Goal: Task Accomplishment & Management: Manage account settings

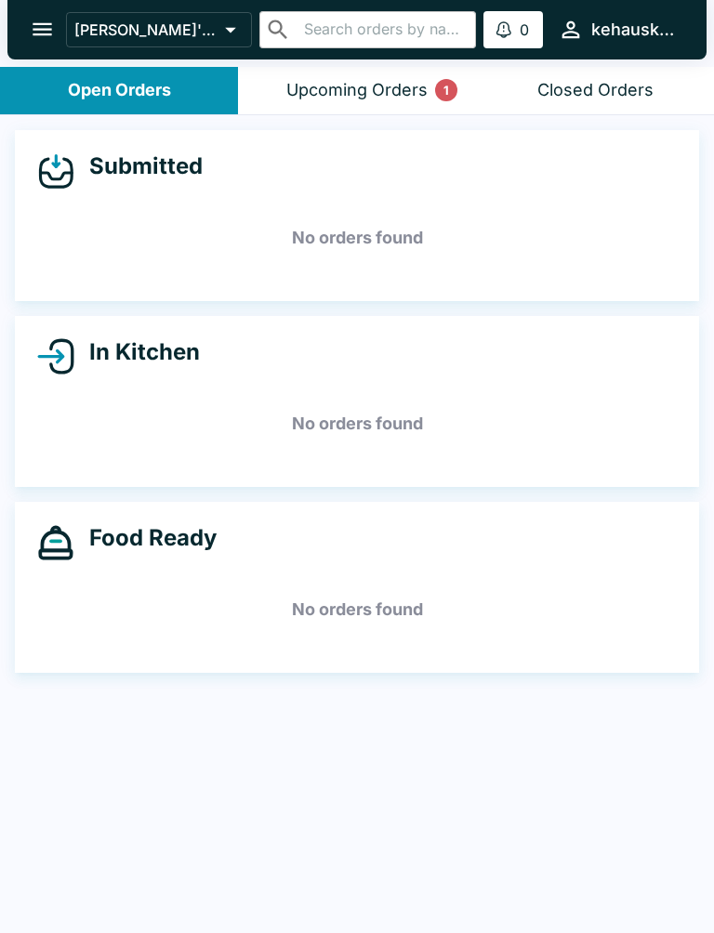
scroll to position [3, 0]
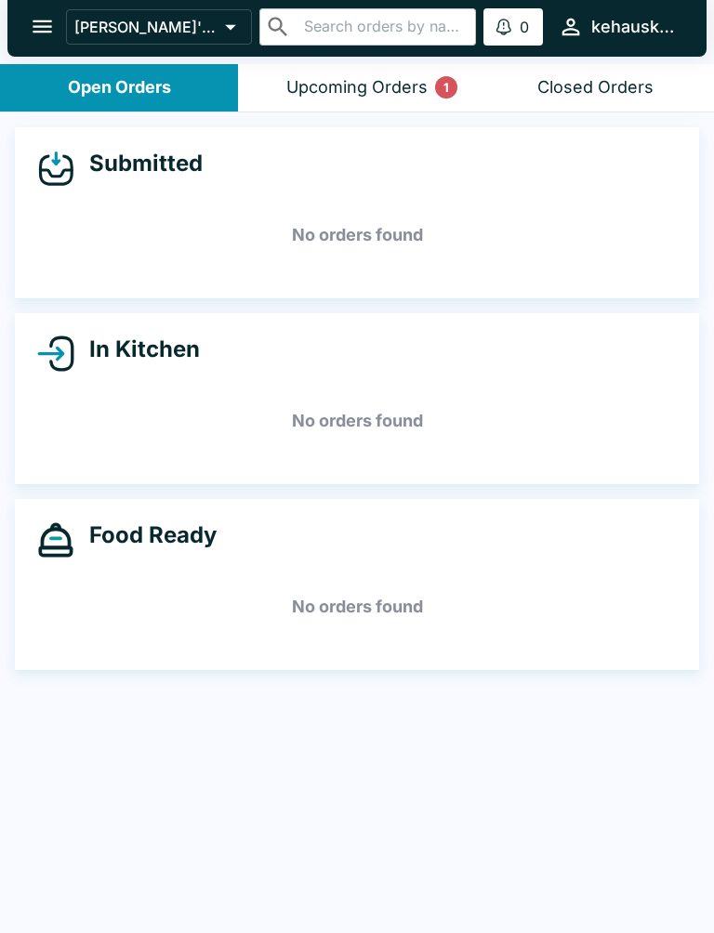
click at [386, 77] on div "Upcoming Orders 1" at bounding box center [356, 87] width 141 height 21
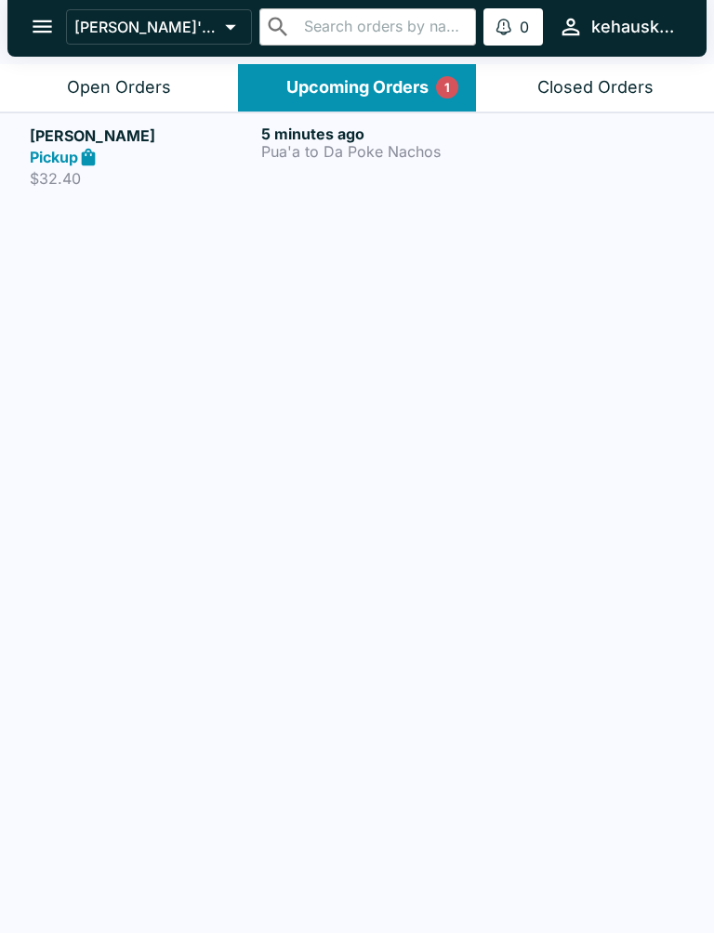
click at [364, 144] on p "Pua'a to Da Poke Nachos" at bounding box center [373, 151] width 224 height 17
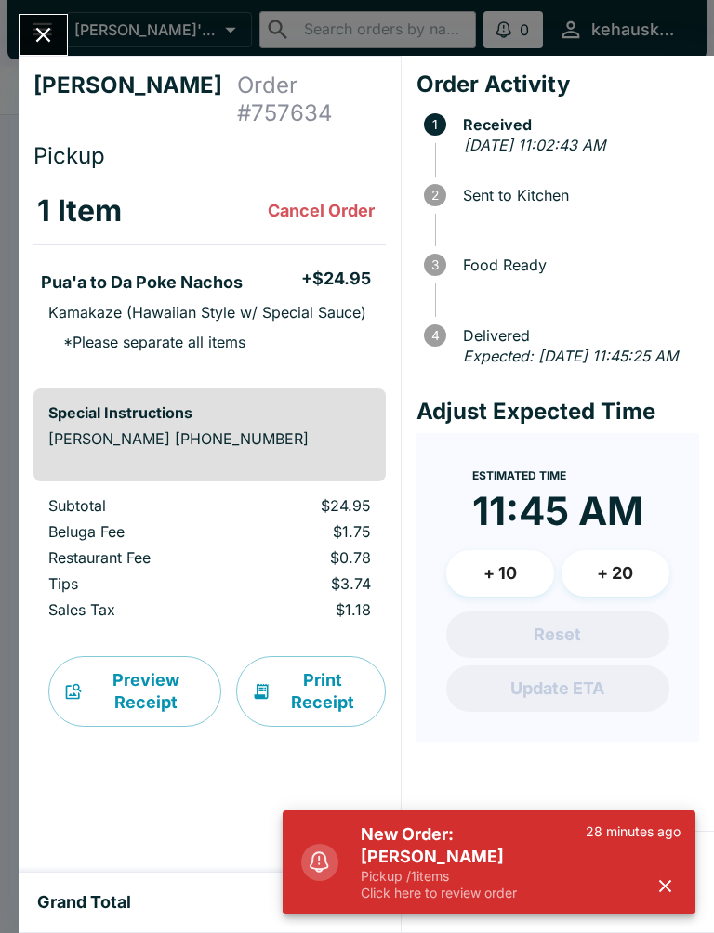
click at [549, 898] on p "Click here to review order" at bounding box center [473, 893] width 225 height 17
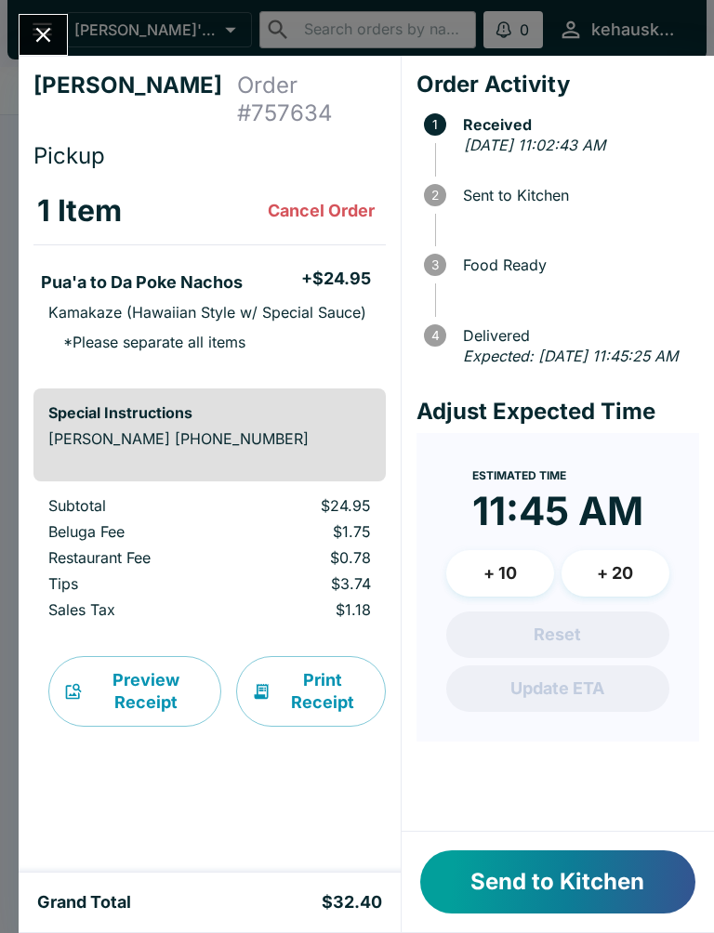
click at [319, 662] on button "Print Receipt" at bounding box center [311, 691] width 150 height 71
click at [487, 865] on button "Send to Kitchen" at bounding box center [557, 882] width 275 height 63
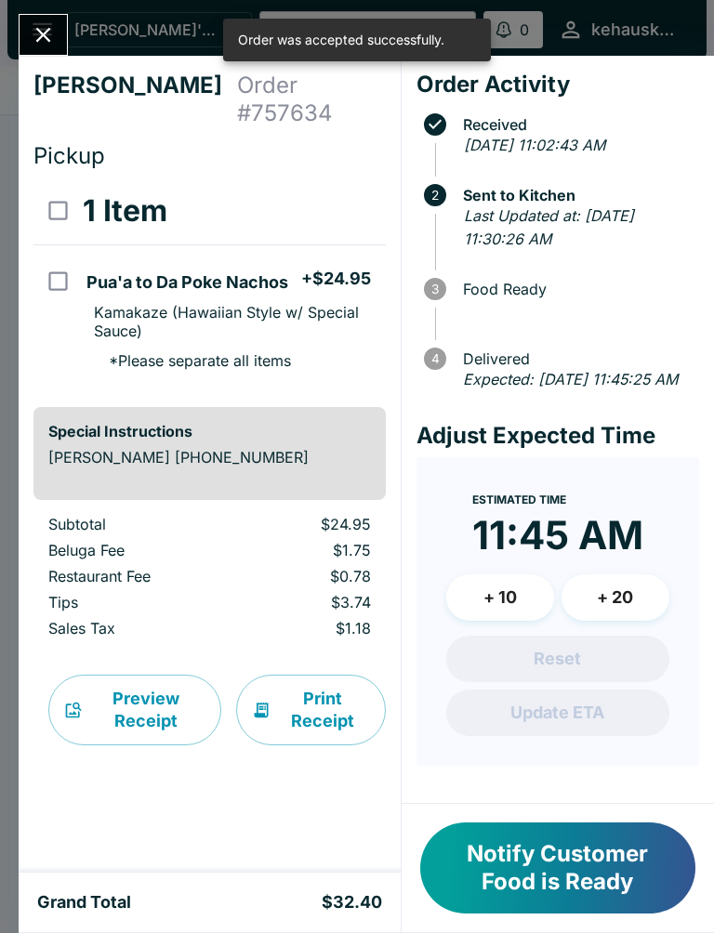
click at [63, 35] on button "Close" at bounding box center [43, 35] width 47 height 40
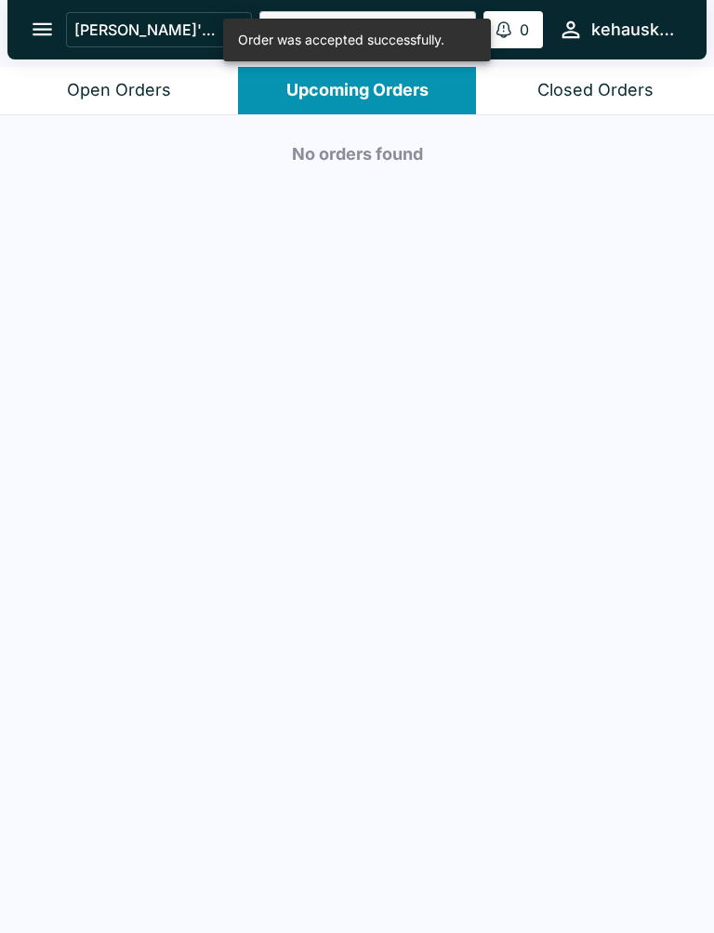
click at [125, 91] on div "Open Orders" at bounding box center [119, 90] width 104 height 21
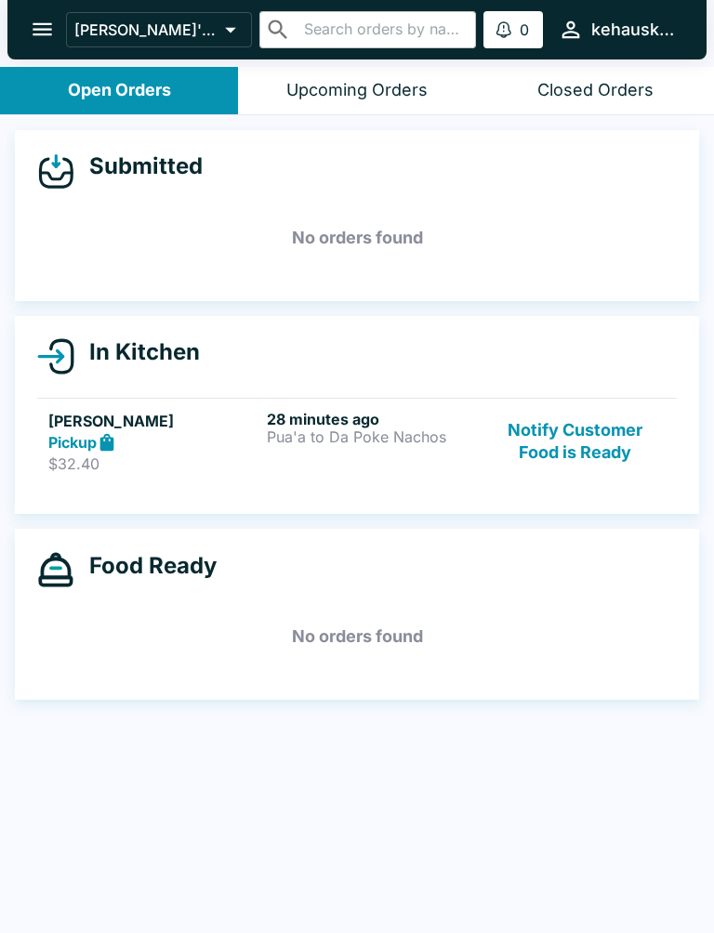
scroll to position [1, 0]
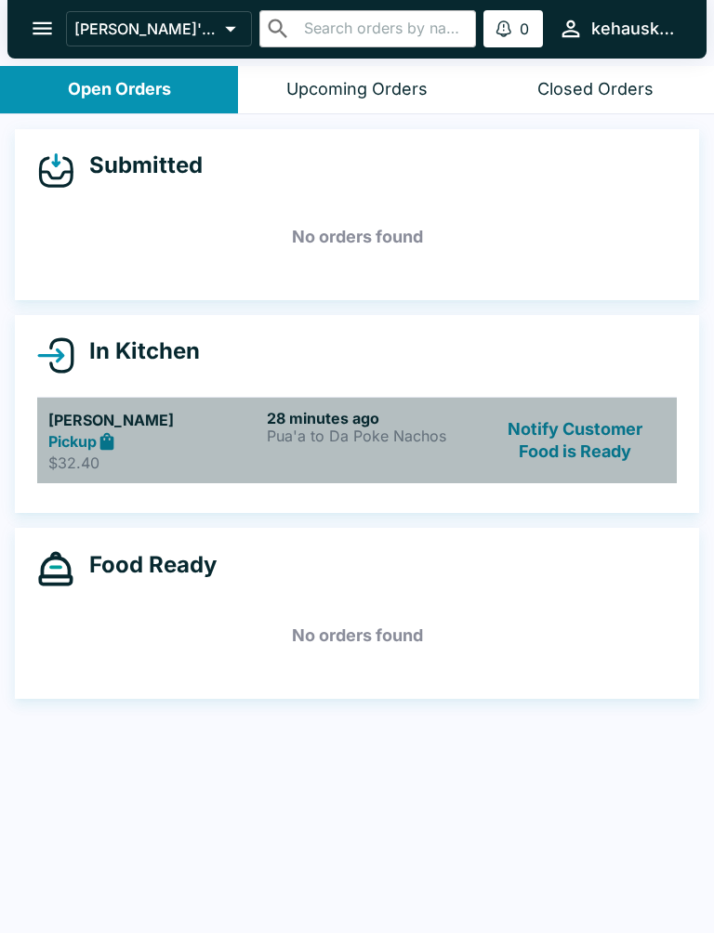
click at [307, 428] on p "Pua'a to Da Poke Nachos" at bounding box center [372, 436] width 211 height 17
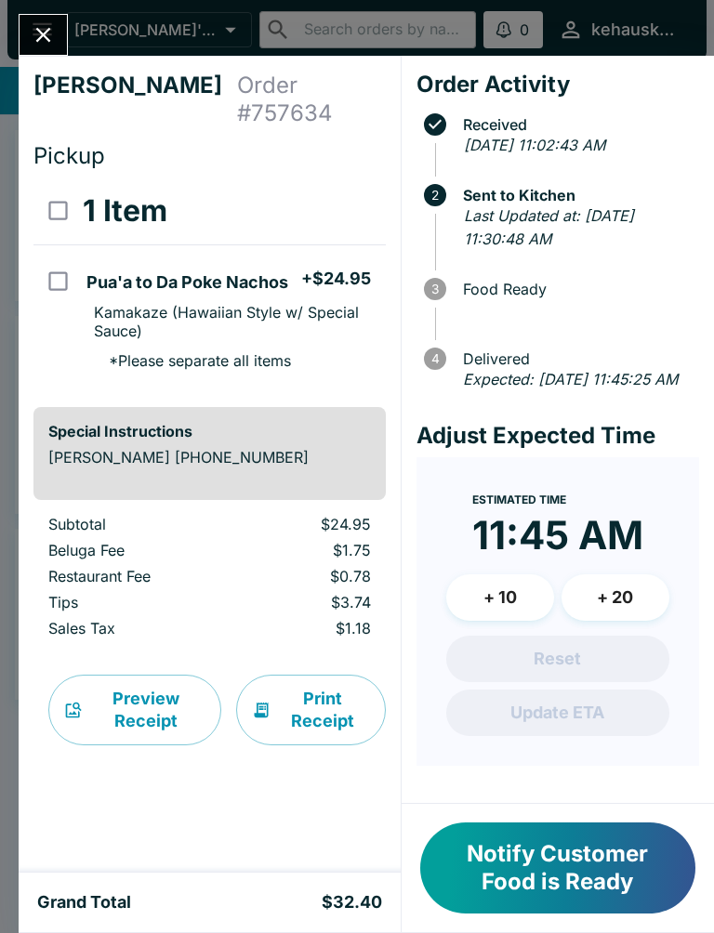
click at [49, 35] on icon "Close" at bounding box center [43, 34] width 25 height 25
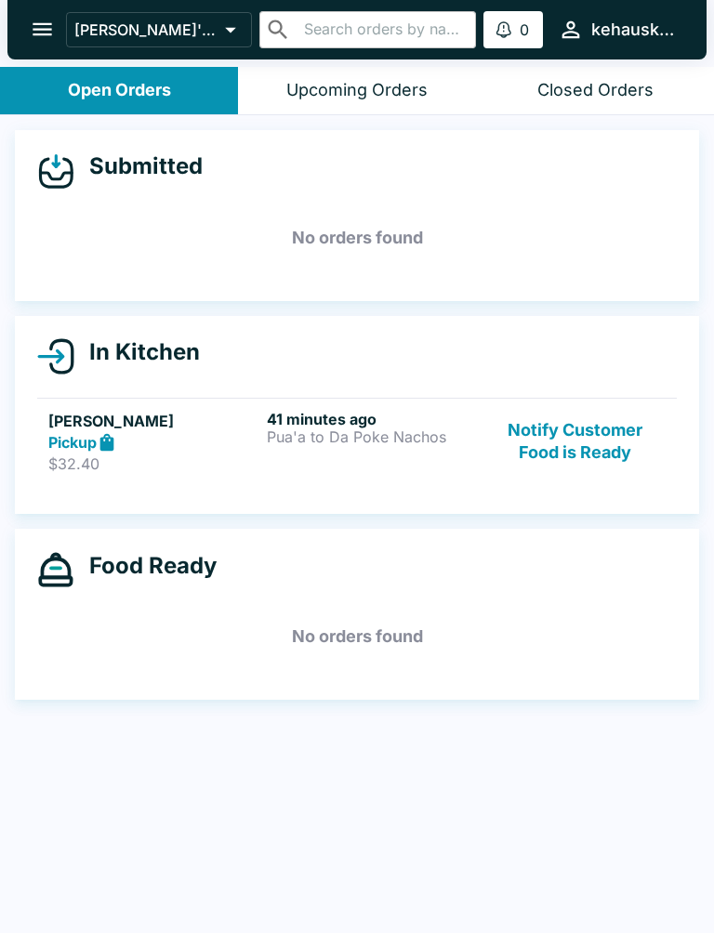
click at [589, 83] on div "Closed Orders" at bounding box center [595, 90] width 116 height 21
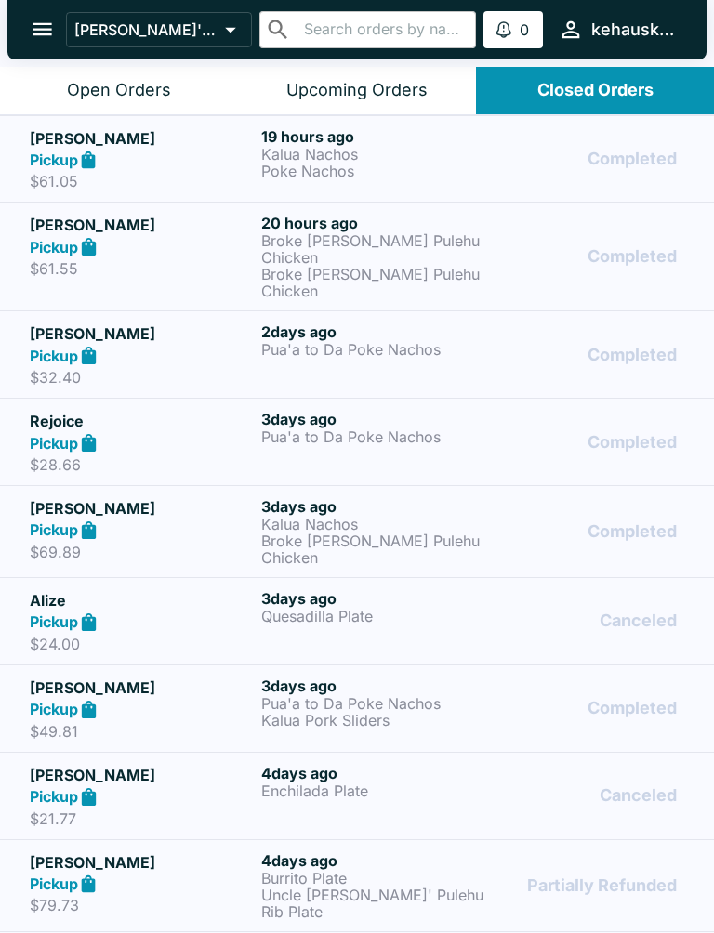
click at [308, 148] on p "Kalua Nachos" at bounding box center [373, 154] width 224 height 17
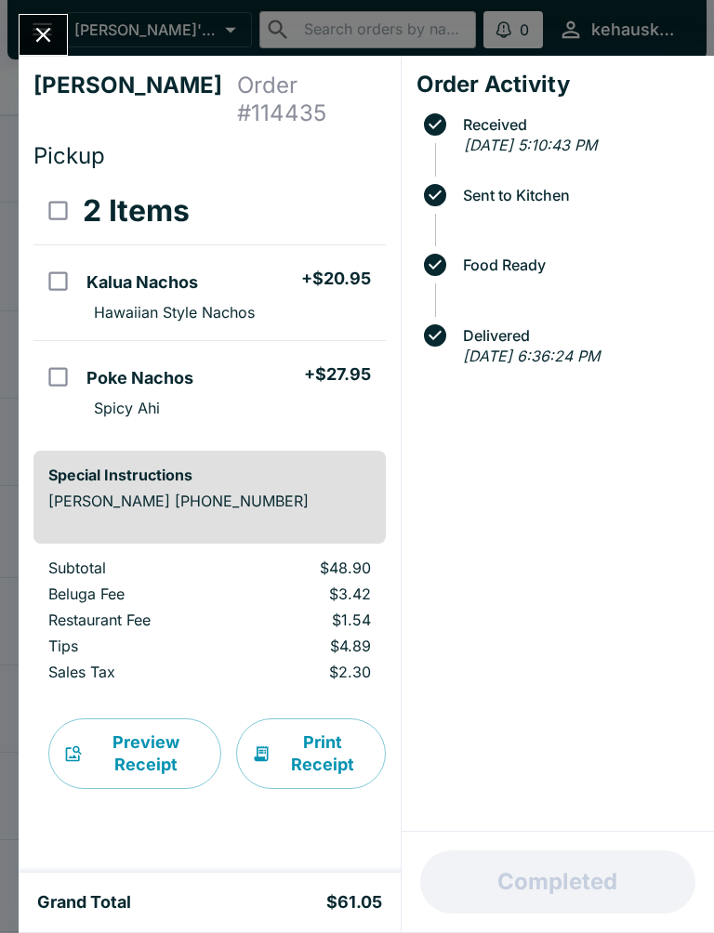
click at [51, 32] on icon "Close" at bounding box center [43, 34] width 25 height 25
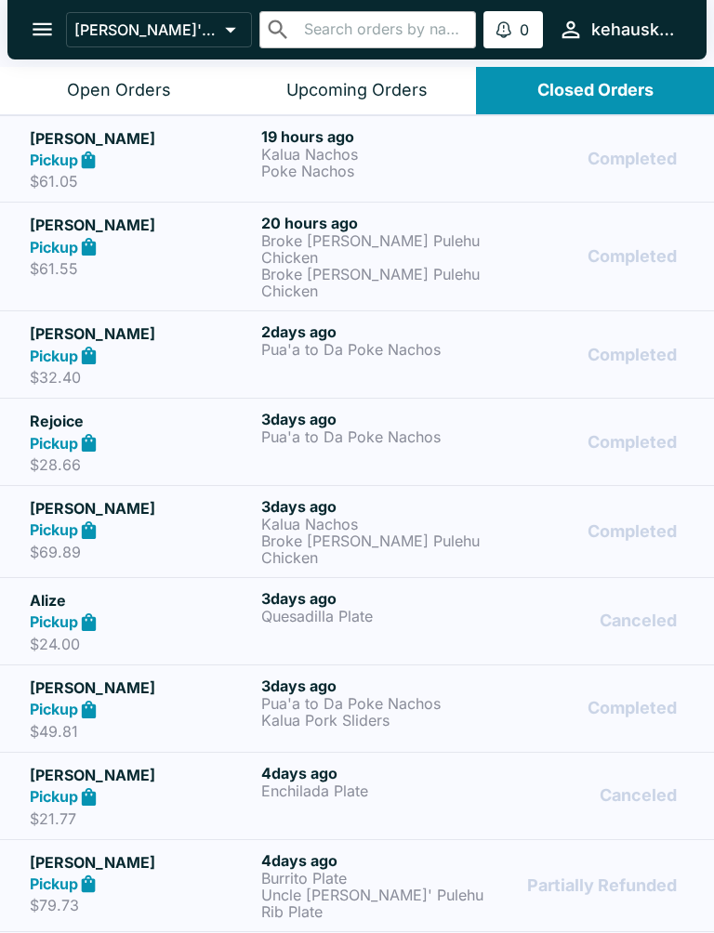
click at [398, 84] on div "Upcoming Orders" at bounding box center [356, 90] width 141 height 21
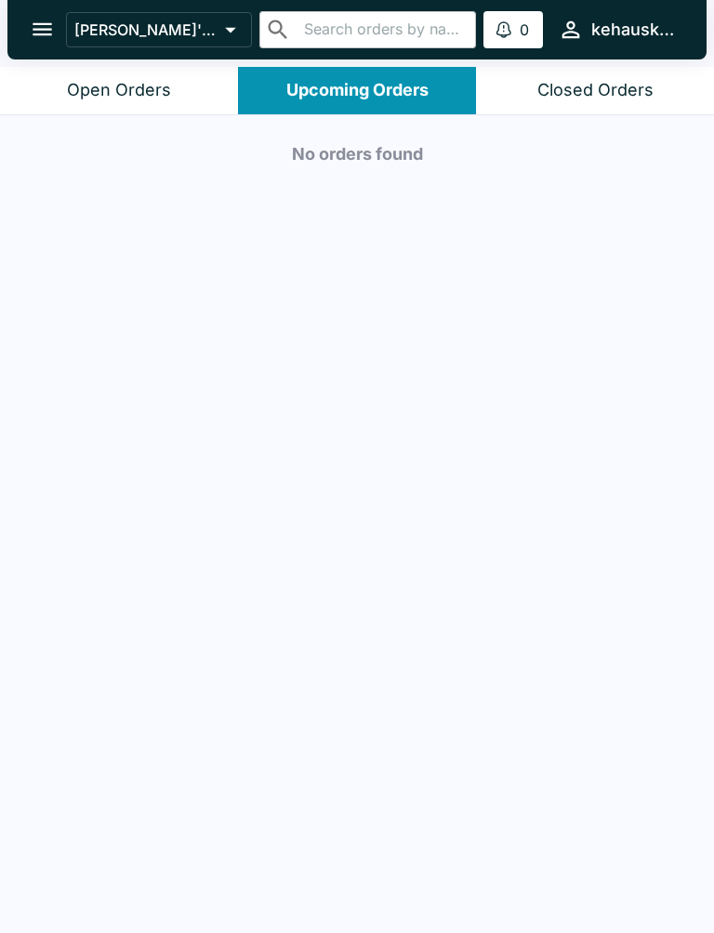
click at [124, 86] on div "Open Orders" at bounding box center [119, 90] width 104 height 21
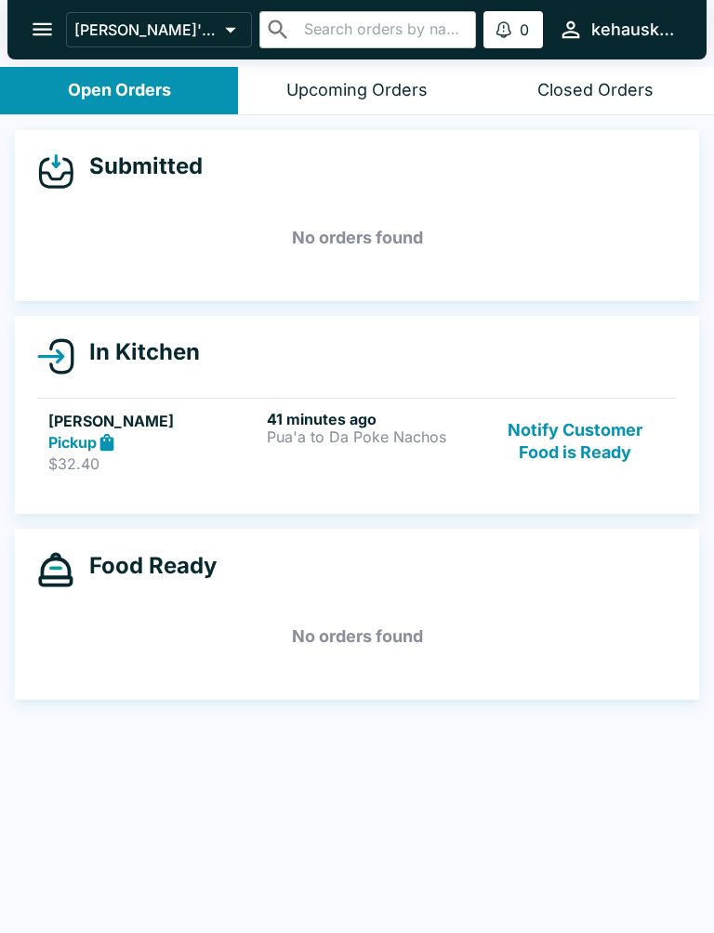
click at [331, 422] on h6 "41 minutes ago" at bounding box center [372, 419] width 211 height 19
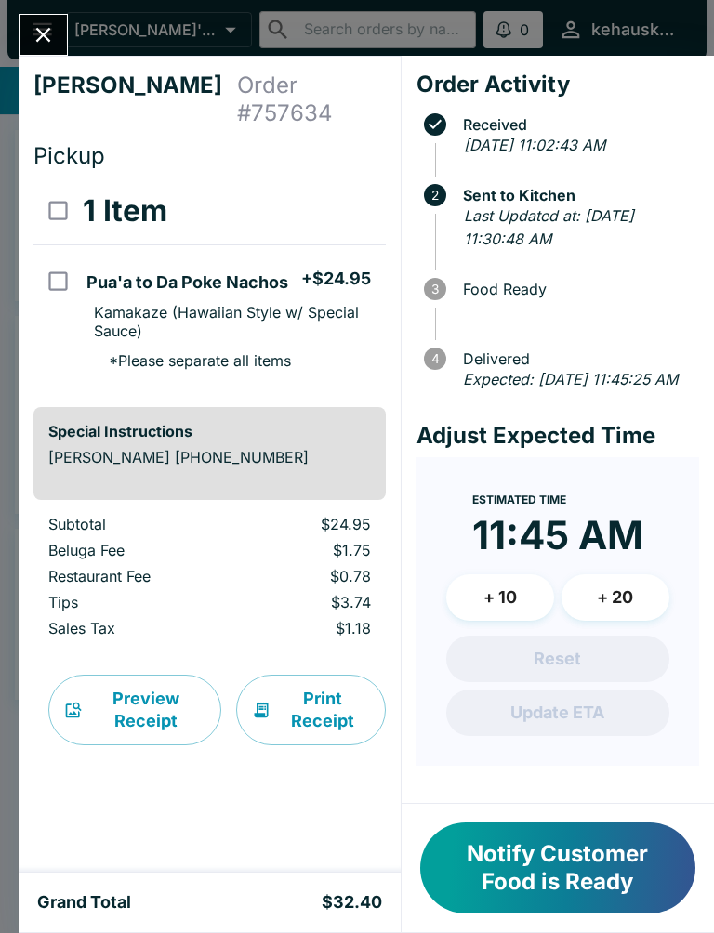
click at [530, 877] on button "Notify Customer Food is Ready" at bounding box center [557, 868] width 275 height 91
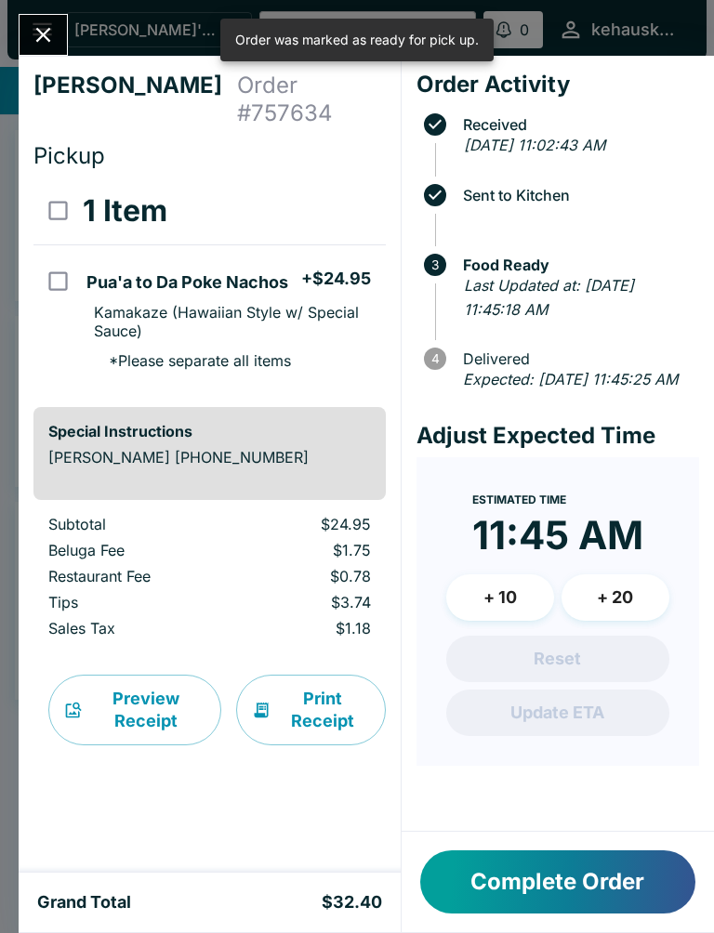
click at [518, 873] on button "Complete Order" at bounding box center [557, 882] width 275 height 63
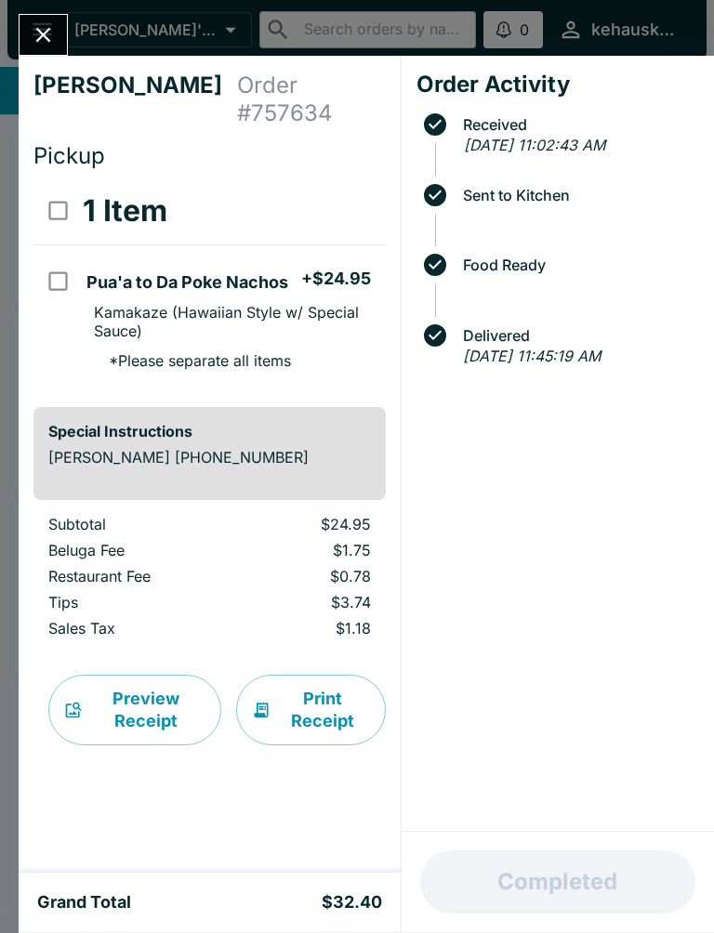
click at [33, 46] on icon "Close" at bounding box center [43, 34] width 25 height 25
click at [32, 46] on button "open drawer" at bounding box center [42, 29] width 47 height 47
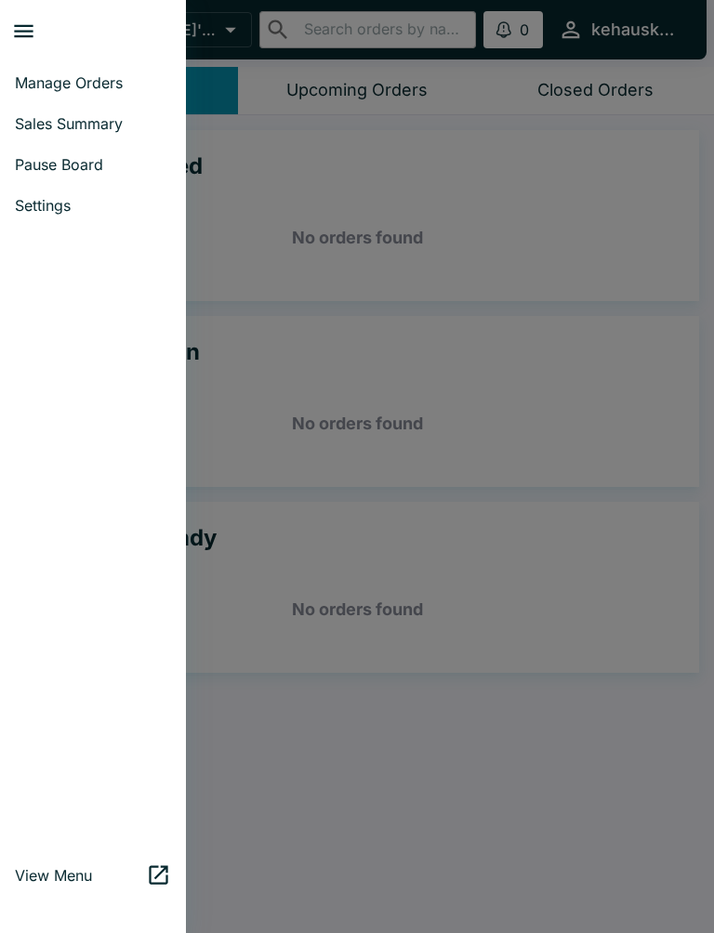
click at [28, 63] on link "Manage Orders" at bounding box center [93, 82] width 186 height 41
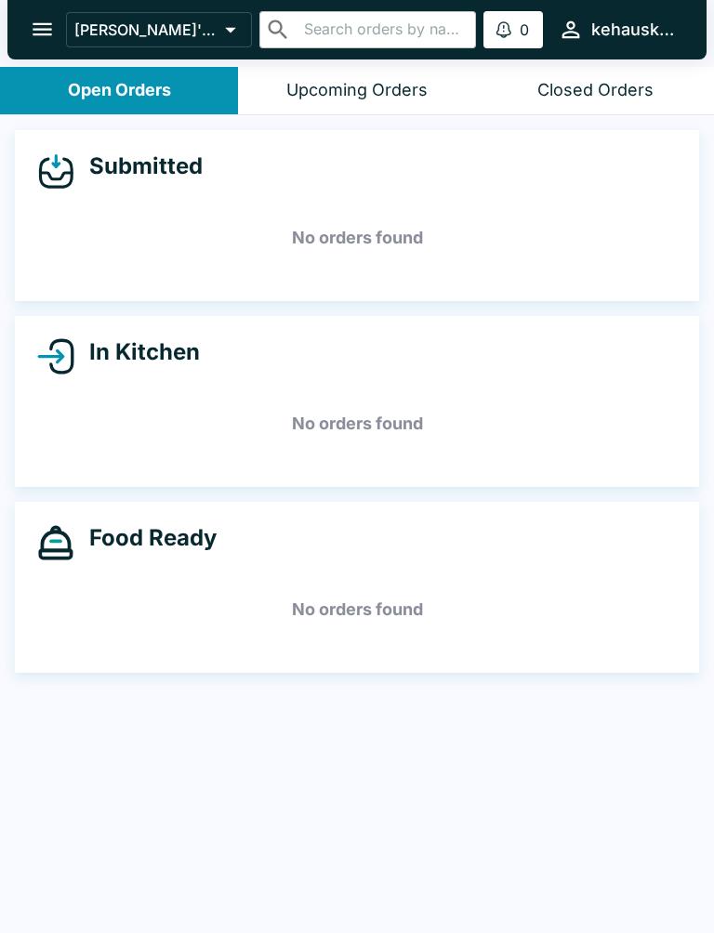
click at [584, 94] on div "Closed Orders" at bounding box center [595, 90] width 116 height 21
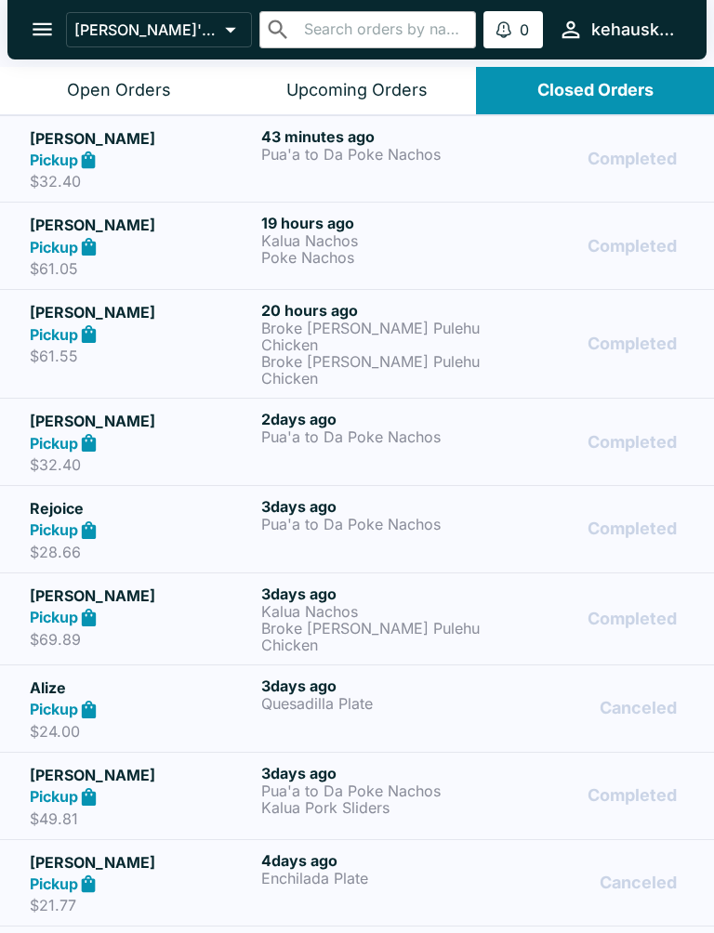
click at [341, 96] on div "Upcoming Orders" at bounding box center [356, 90] width 141 height 21
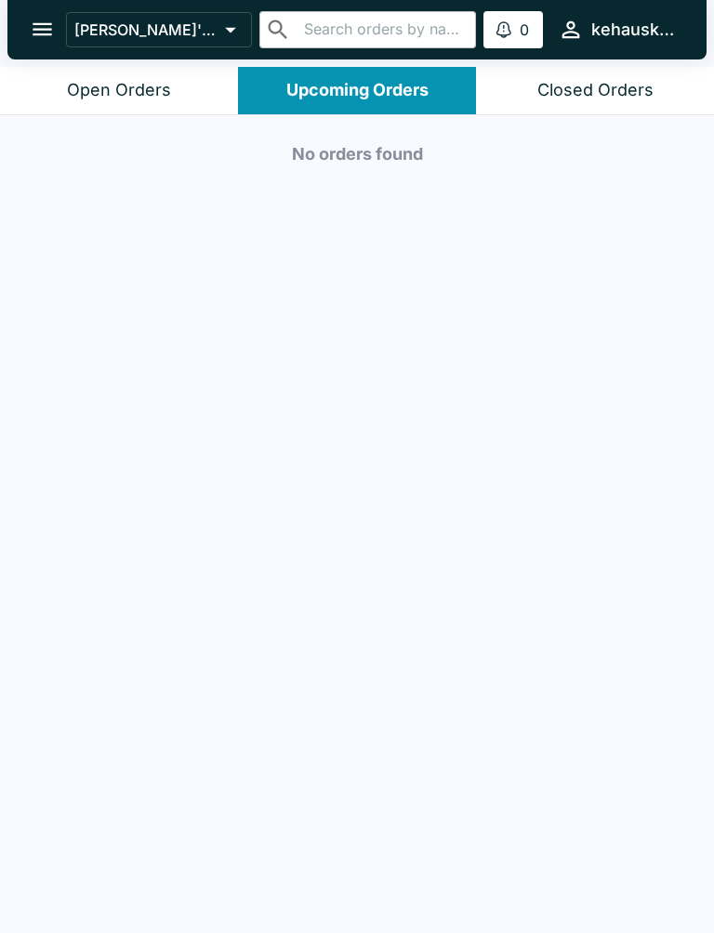
click at [96, 82] on div "Open Orders" at bounding box center [119, 90] width 104 height 21
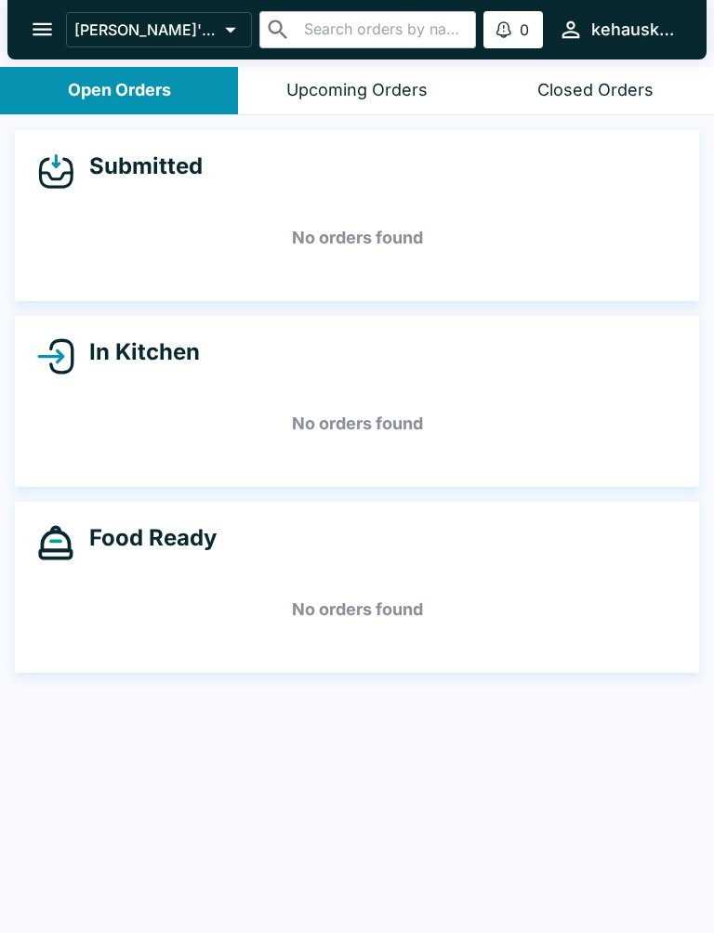
click at [591, 87] on div "Closed Orders" at bounding box center [595, 90] width 116 height 21
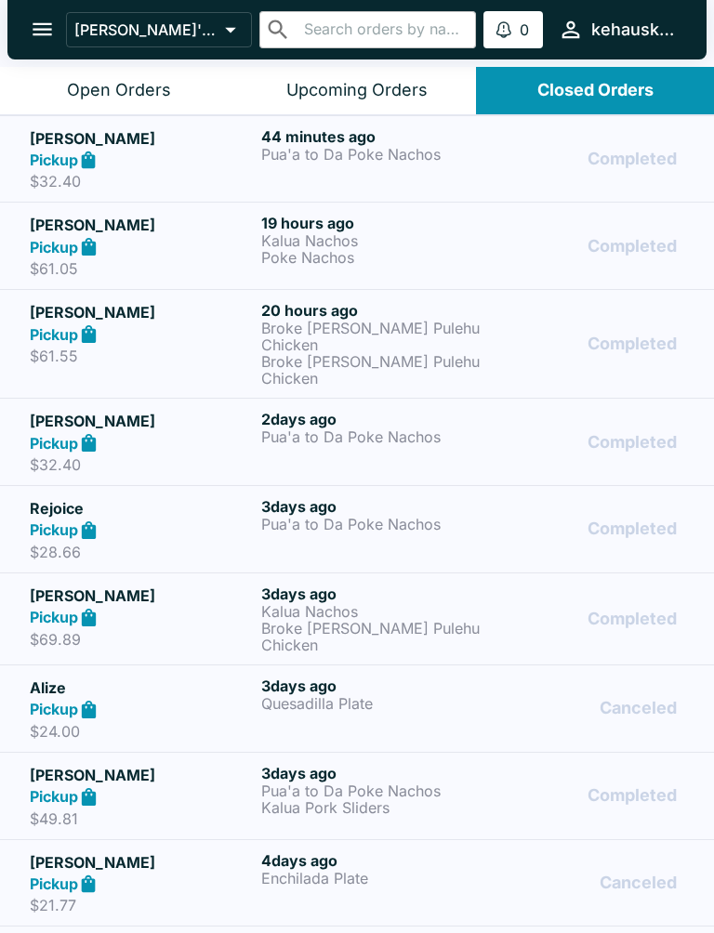
click at [304, 239] on p "Kalua Nachos" at bounding box center [373, 240] width 224 height 17
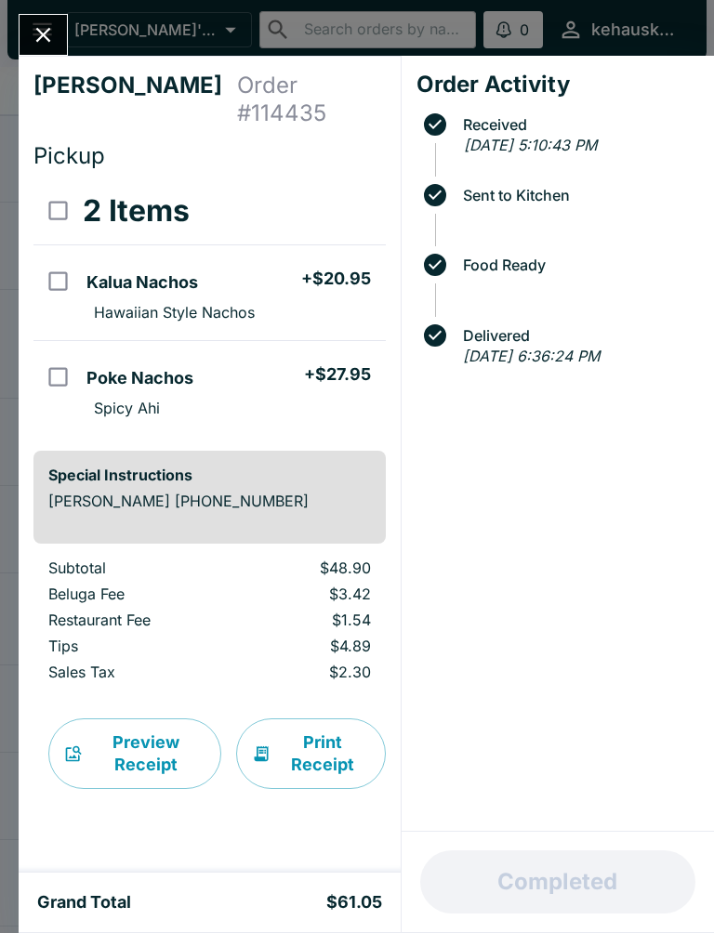
click at [39, 19] on button "Close" at bounding box center [43, 35] width 47 height 40
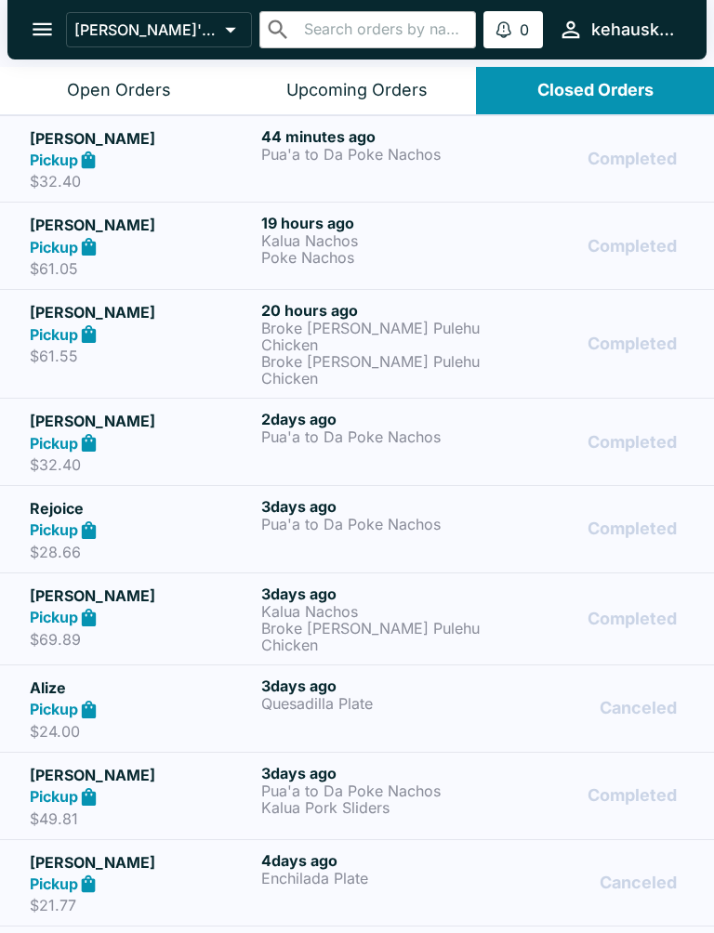
click at [354, 77] on button "Upcoming Orders" at bounding box center [357, 90] width 238 height 47
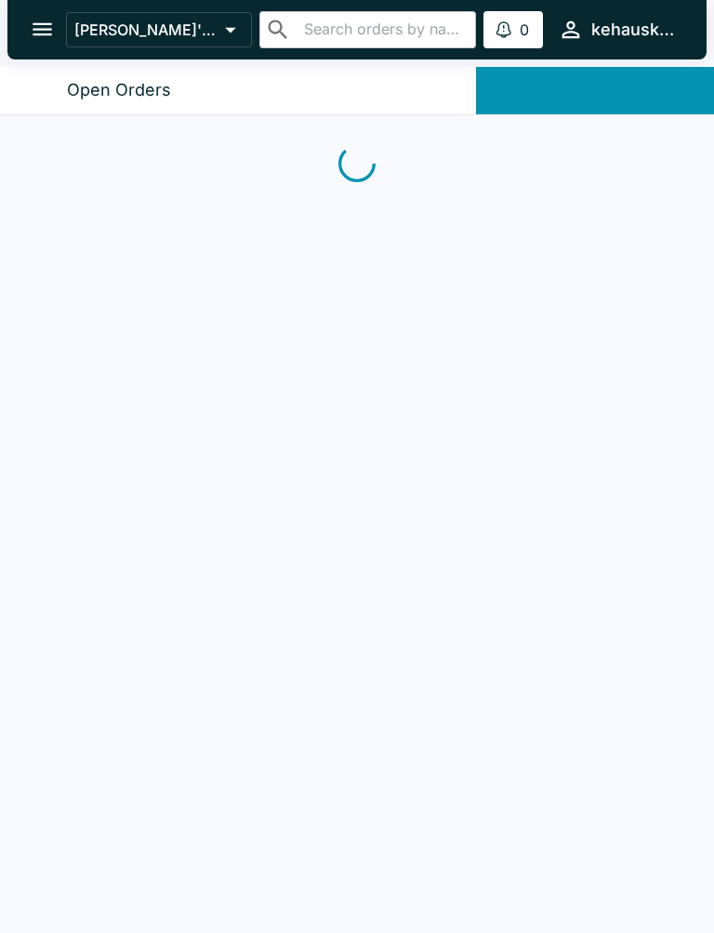
click at [353, 77] on button "Upcoming Orders" at bounding box center [357, 90] width 238 height 47
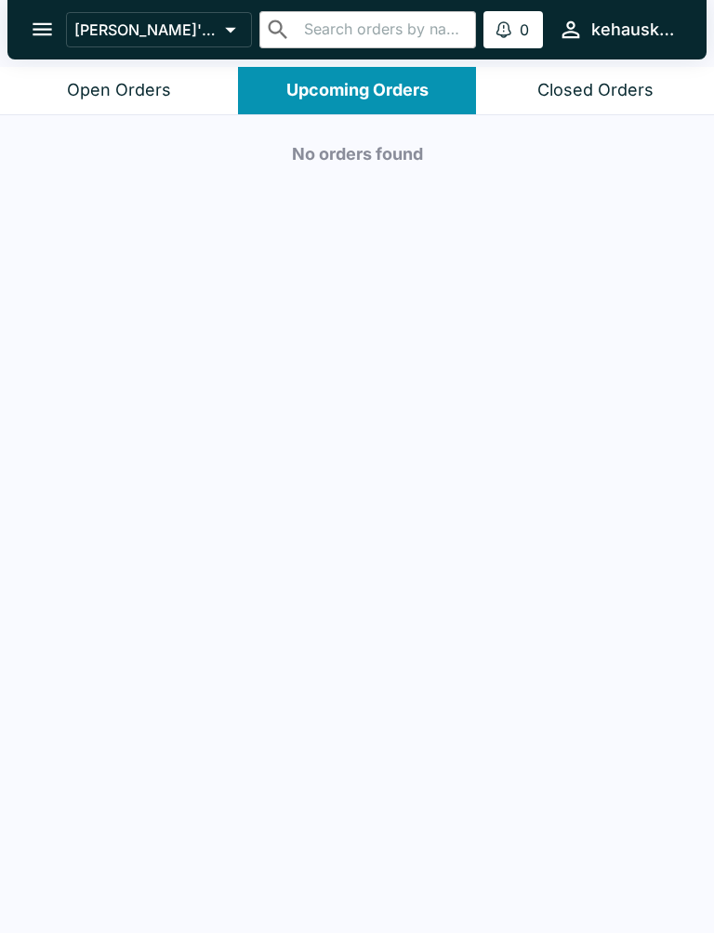
click at [151, 86] on div "Open Orders" at bounding box center [119, 90] width 104 height 21
click at [150, 86] on div "Open Orders" at bounding box center [119, 90] width 104 height 21
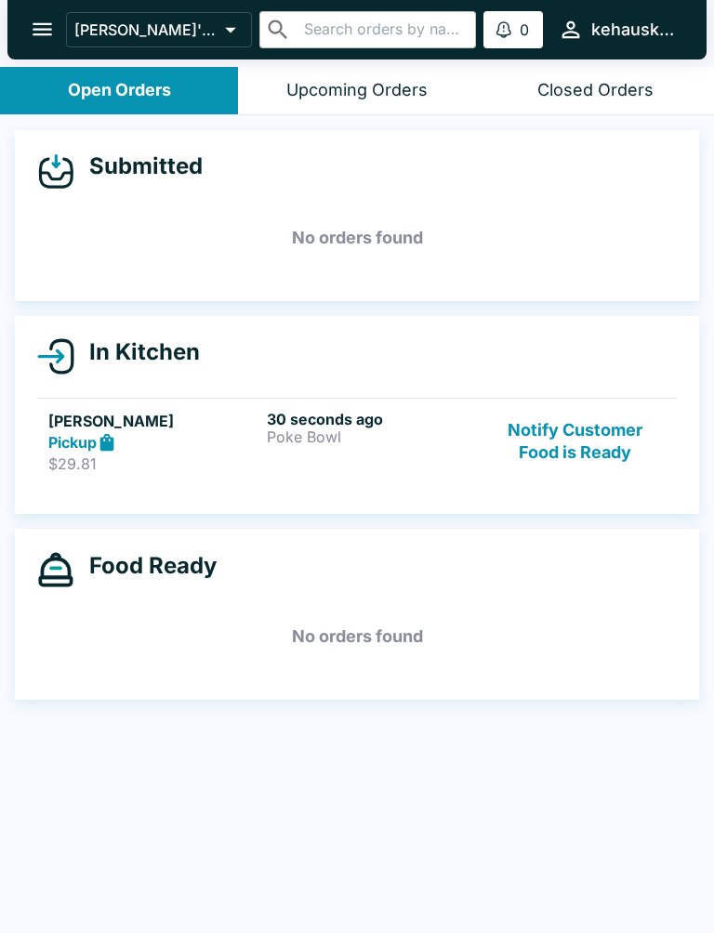
click at [557, 430] on button "Notify Customer Food is Ready" at bounding box center [575, 442] width 180 height 64
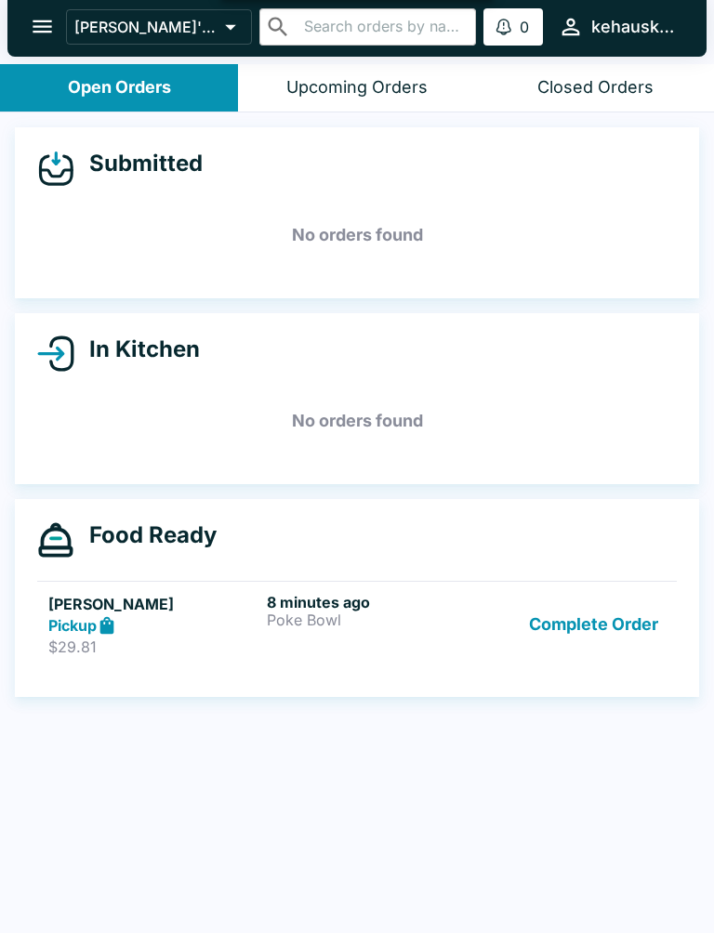
scroll to position [3, 0]
click at [575, 615] on button "Complete Order" at bounding box center [594, 625] width 144 height 64
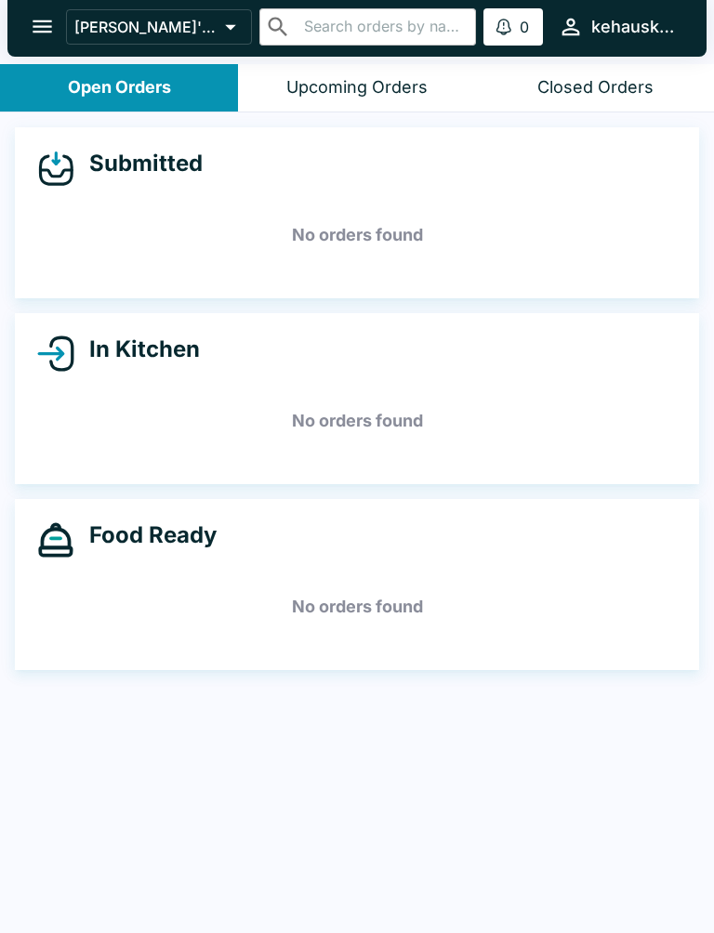
click at [593, 86] on div "Closed Orders" at bounding box center [595, 87] width 116 height 21
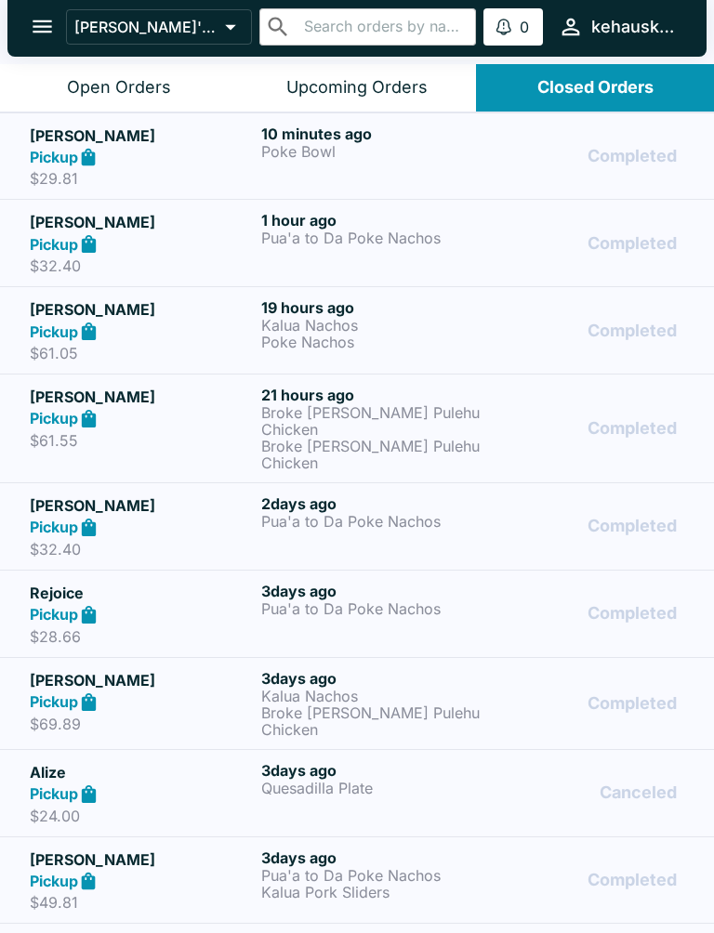
click at [312, 130] on h6 "10 minutes ago" at bounding box center [373, 134] width 224 height 19
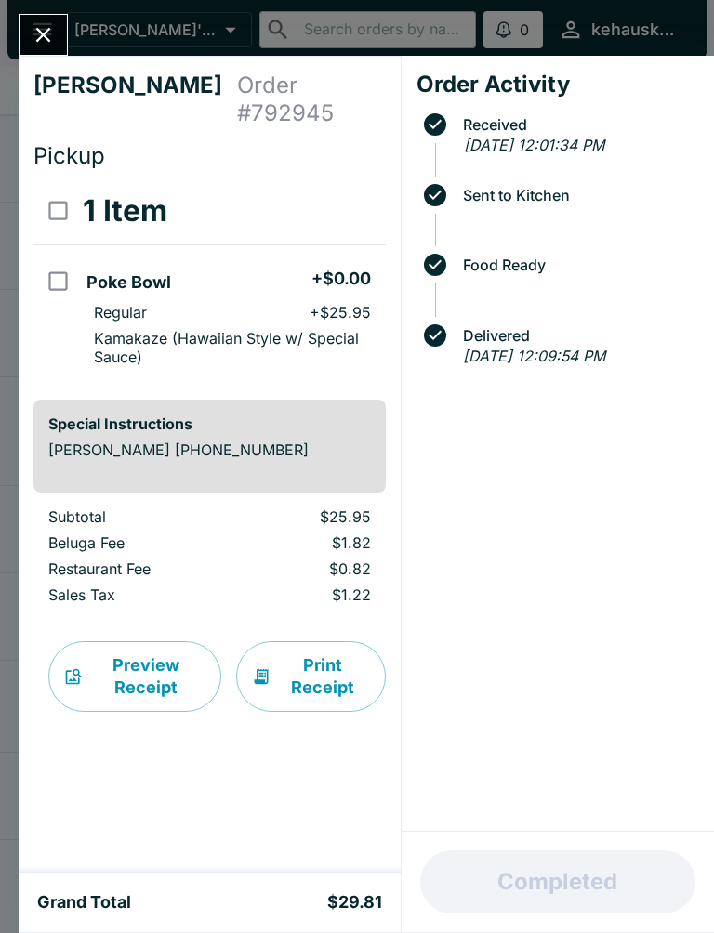
click at [316, 612] on div "Preview Receipt Print Receipt" at bounding box center [209, 677] width 352 height 130
click at [313, 649] on button "Print Receipt" at bounding box center [311, 676] width 150 height 71
